Goal: Task Accomplishment & Management: Use online tool/utility

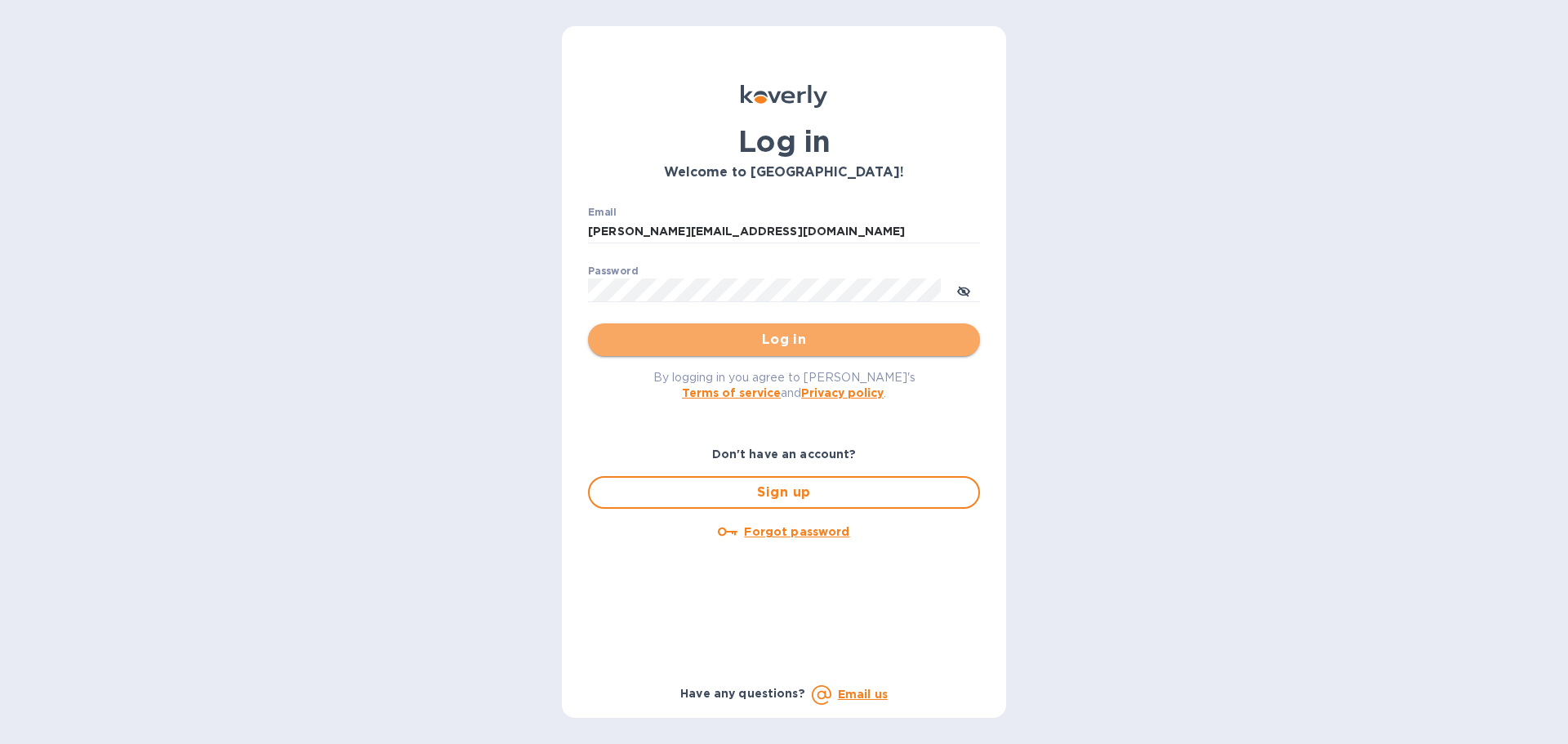
click at [770, 343] on span "Log in" at bounding box center [784, 340] width 366 height 20
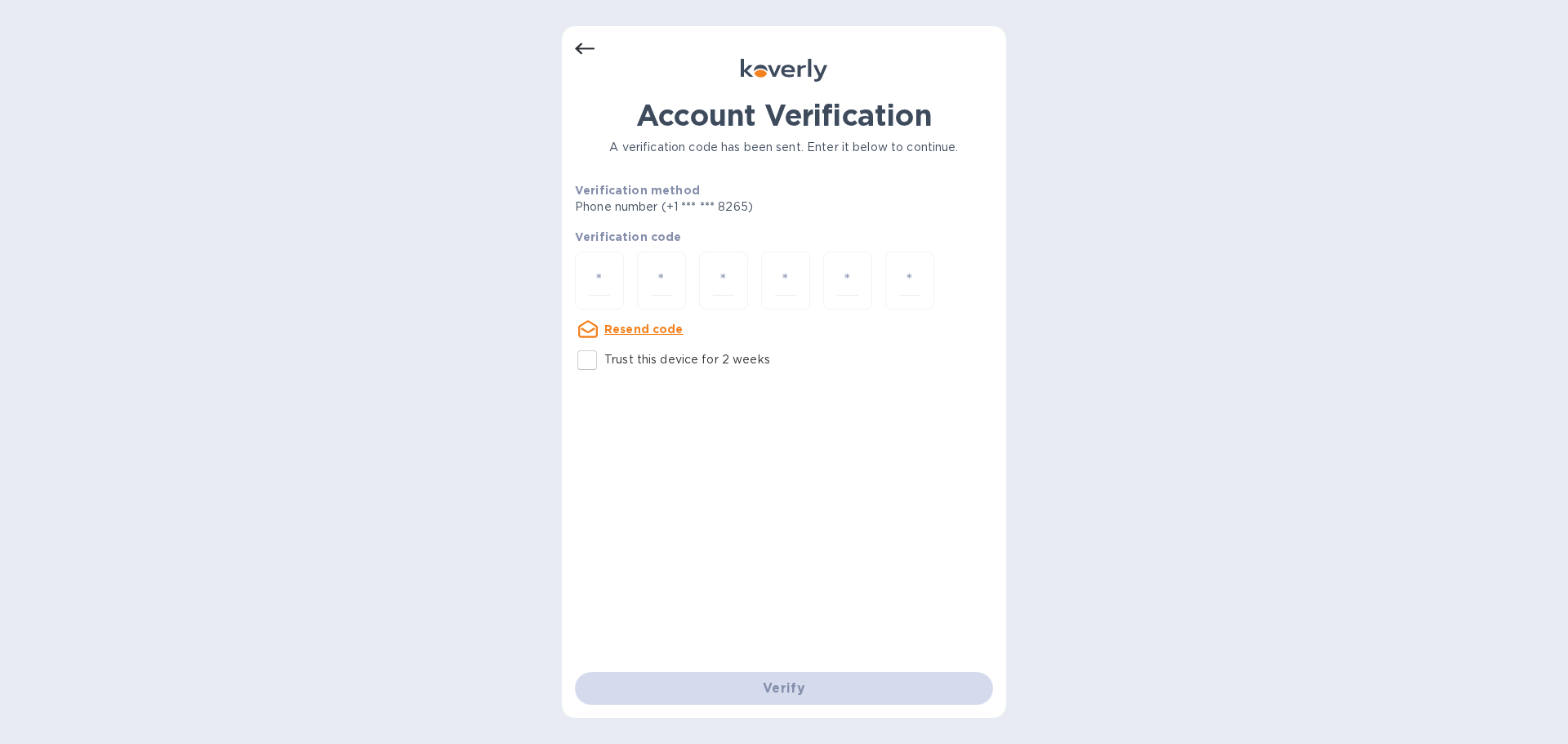
click at [623, 326] on u "Resend code" at bounding box center [644, 328] width 80 height 13
click at [597, 366] on input "Trust this device for 2 weeks" at bounding box center [587, 360] width 34 height 34
checkbox input "true"
click at [592, 273] on input "number" at bounding box center [600, 280] width 22 height 30
type input "8"
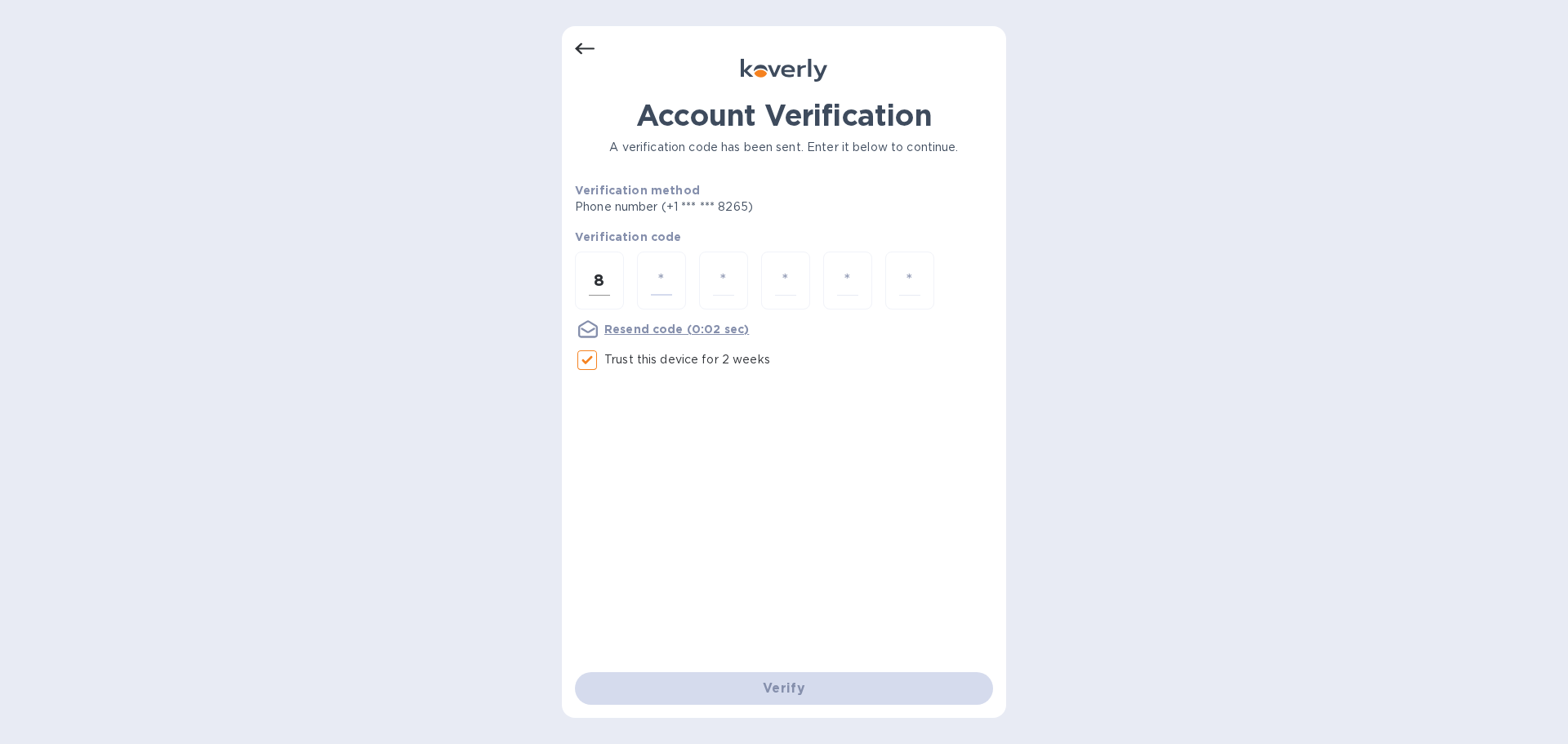
type input "4"
type input "3"
type input "2"
type input "5"
type input "4"
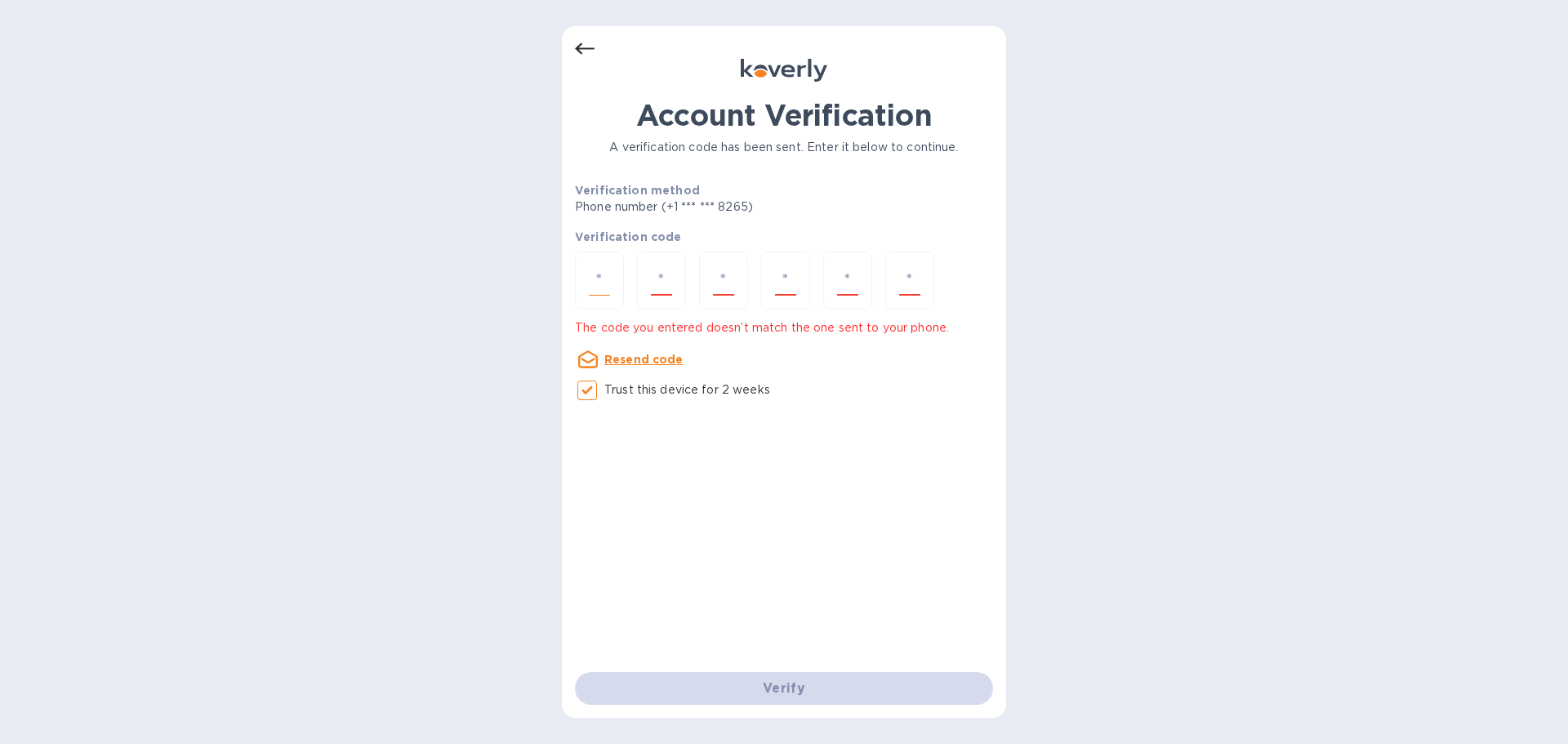
click at [592, 273] on input "number" at bounding box center [600, 280] width 22 height 30
type input "8"
type input "4"
type input "3"
type input "5"
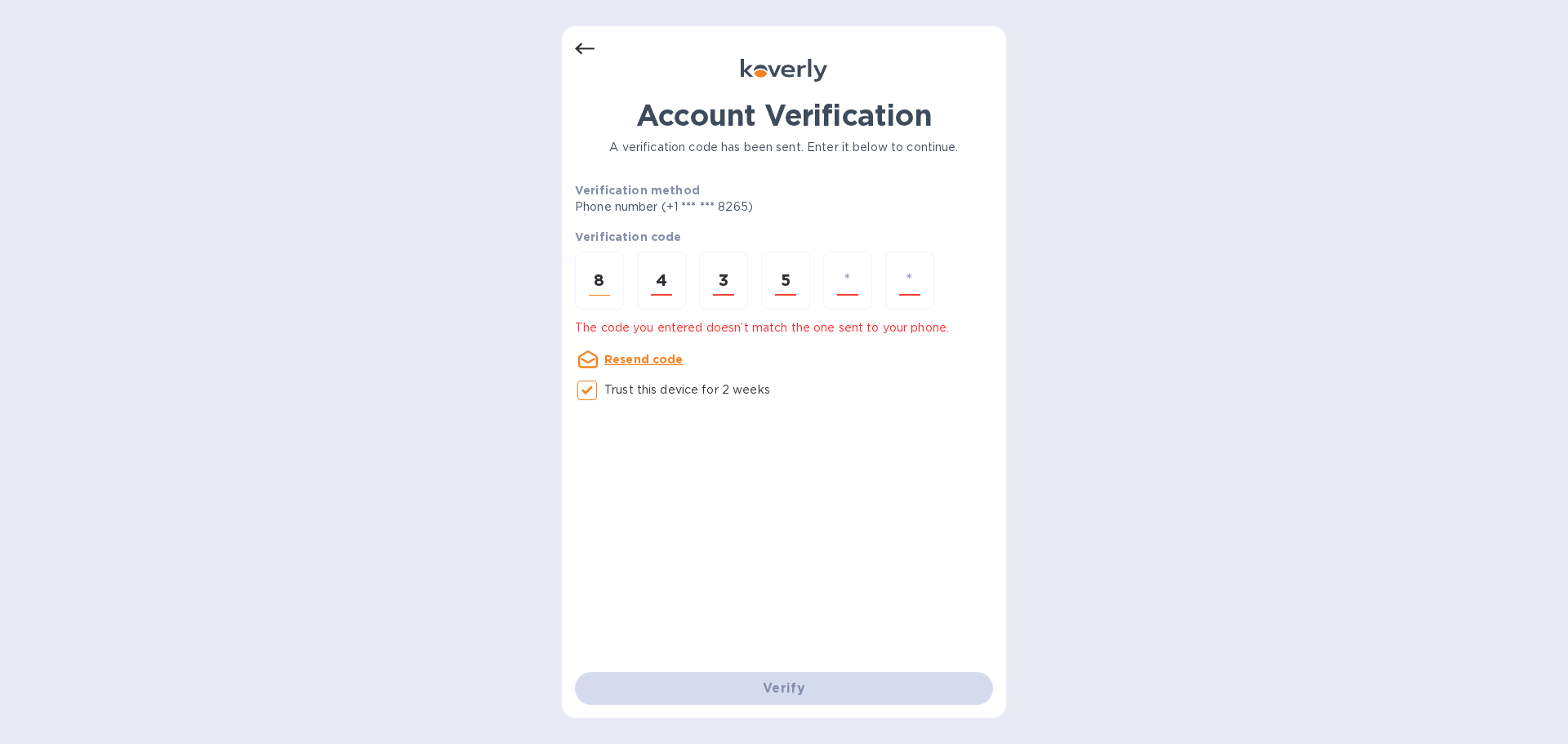
type input "2"
type input "4"
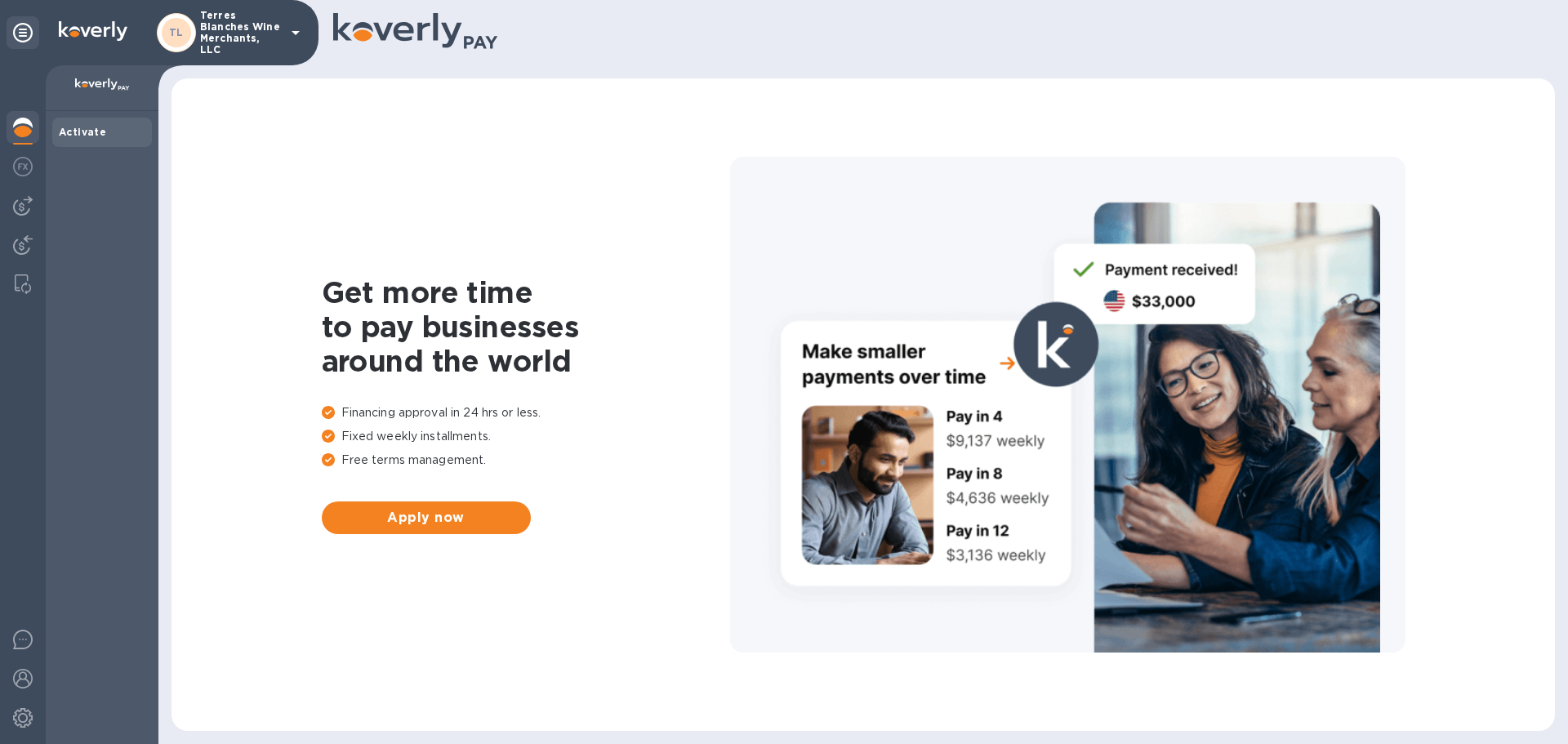
click at [265, 19] on p "Terres Blanches Wine Merchants, LLC" at bounding box center [241, 32] width 82 height 46
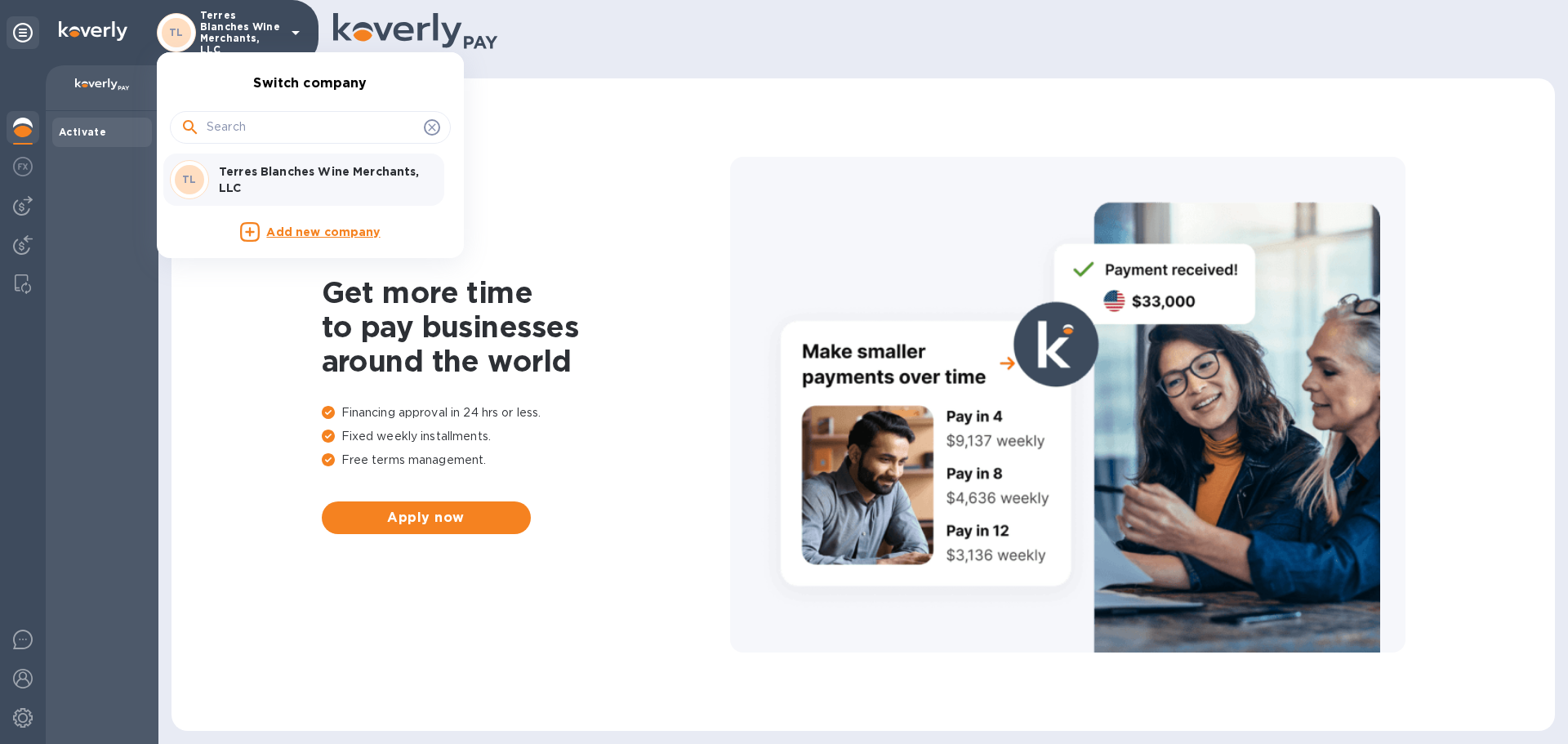
click at [282, 171] on p "Terres Blanches Wine Merchants, LLC" at bounding box center [321, 179] width 205 height 32
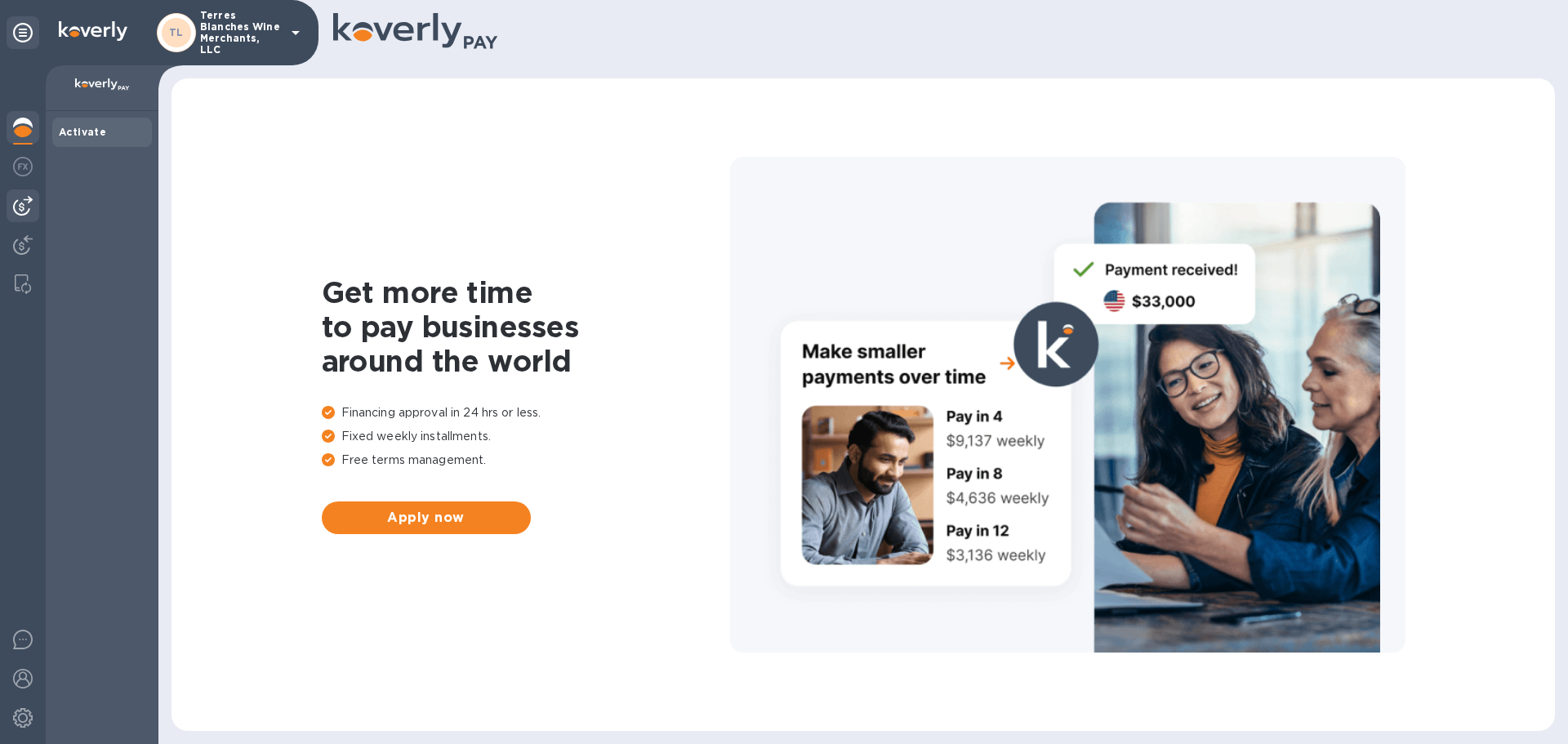
click at [25, 202] on img at bounding box center [23, 205] width 20 height 20
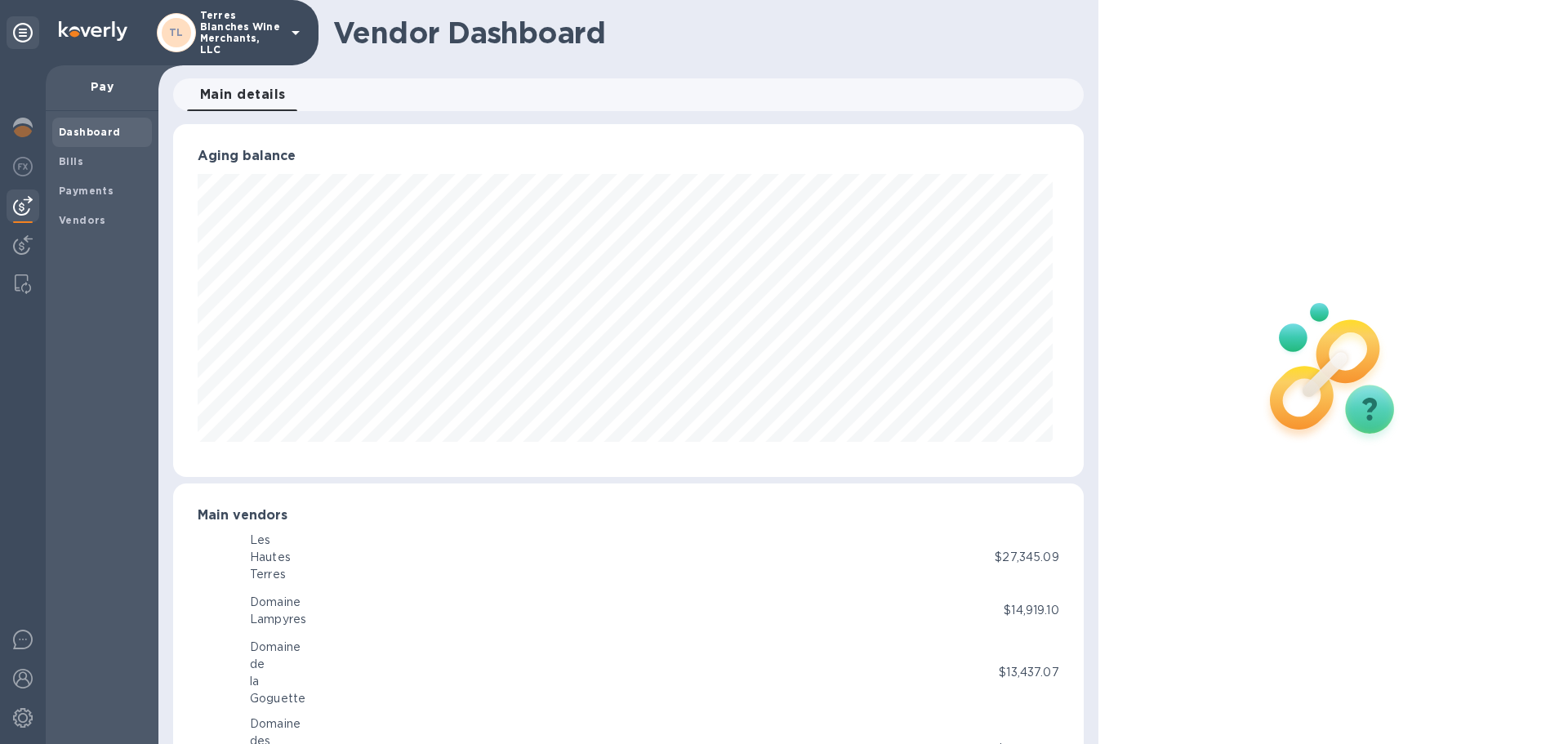
scroll to position [353, 903]
click at [74, 156] on b "Bills" at bounding box center [71, 161] width 25 height 12
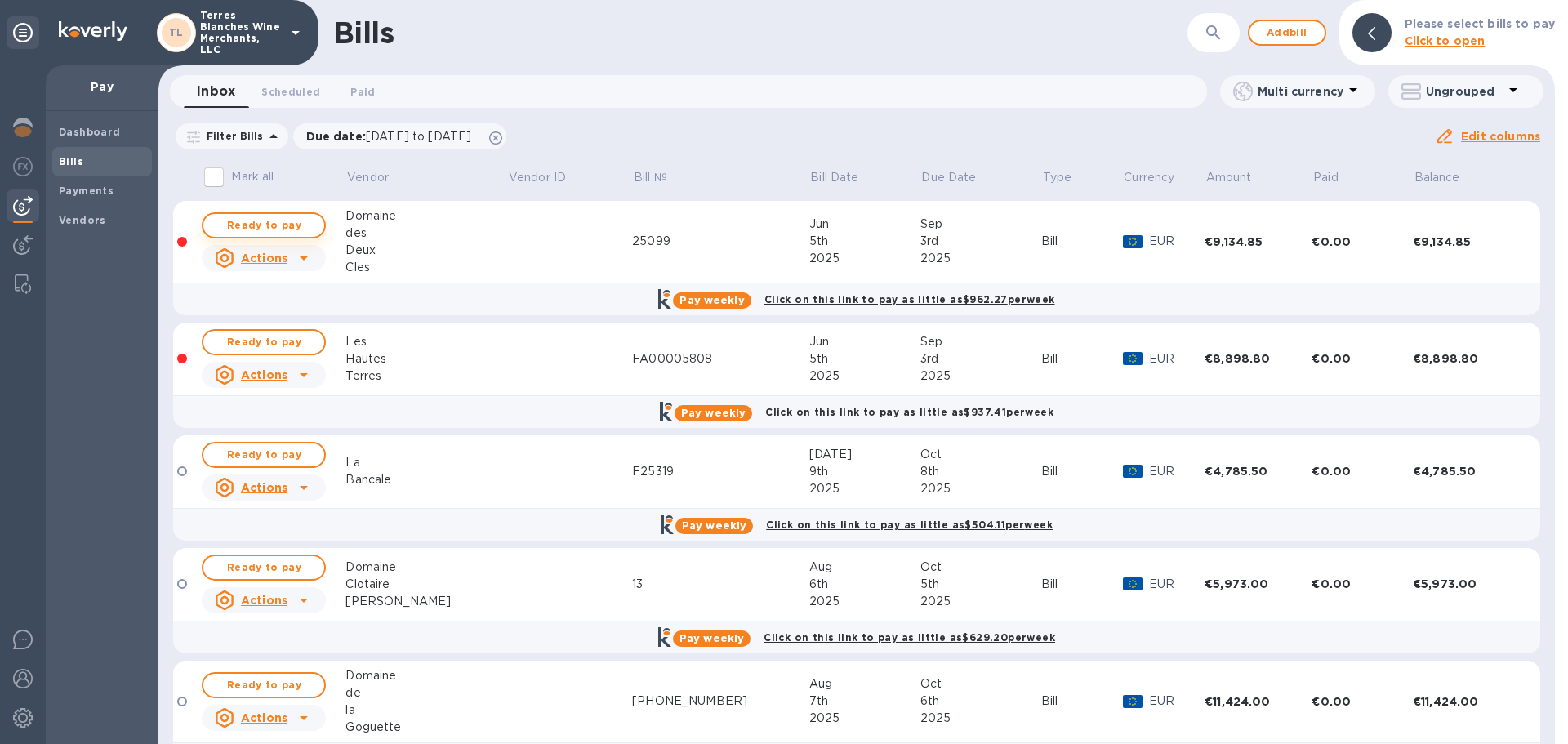
click at [278, 223] on span "Ready to pay" at bounding box center [263, 225] width 94 height 20
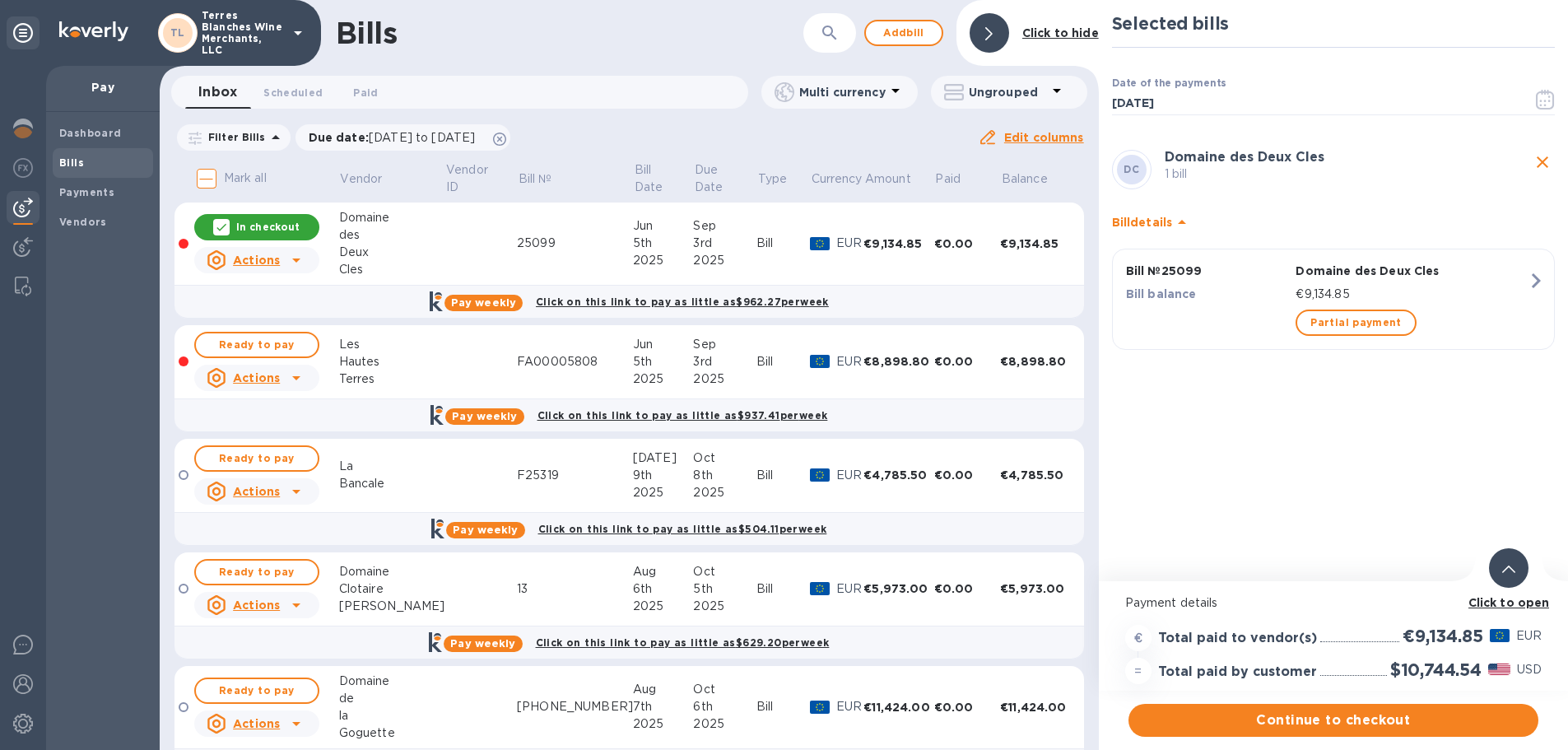
click at [1497, 604] on b "Click to open" at bounding box center [1509, 602] width 81 height 13
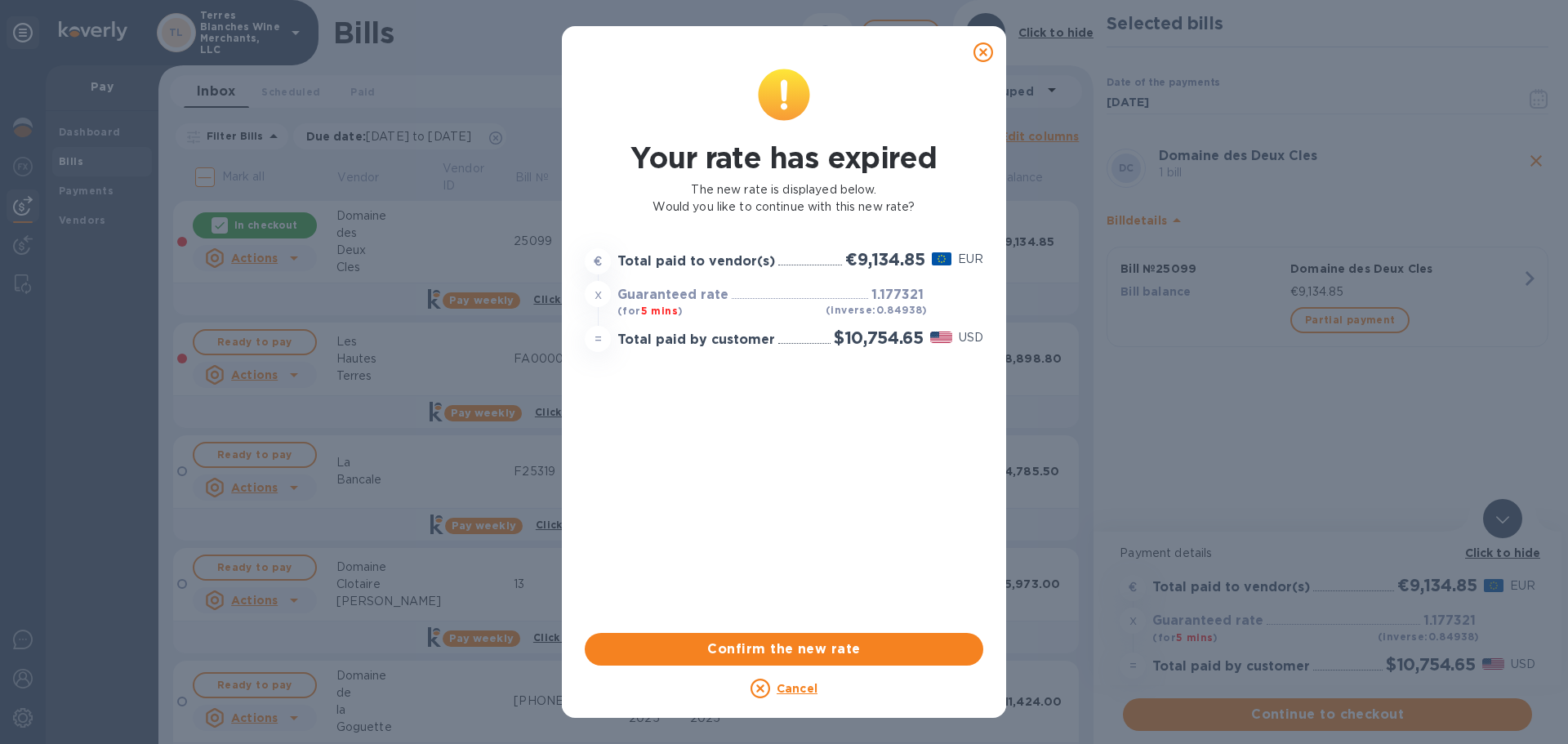
drag, startPoint x: 842, startPoint y: 645, endPoint x: 823, endPoint y: 613, distance: 37.2
click at [842, 645] on span "Confirm the new rate" at bounding box center [784, 650] width 373 height 20
click at [977, 50] on icon at bounding box center [983, 52] width 20 height 20
